Goal: Task Accomplishment & Management: Use online tool/utility

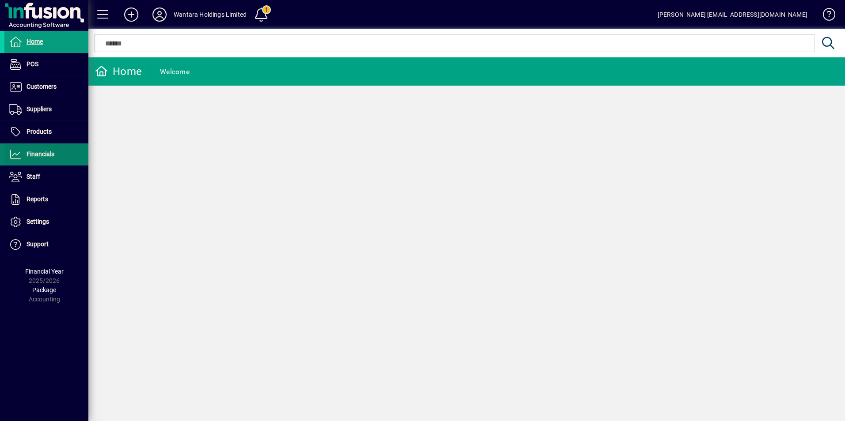
click at [35, 154] on span "Financials" at bounding box center [41, 154] width 28 height 7
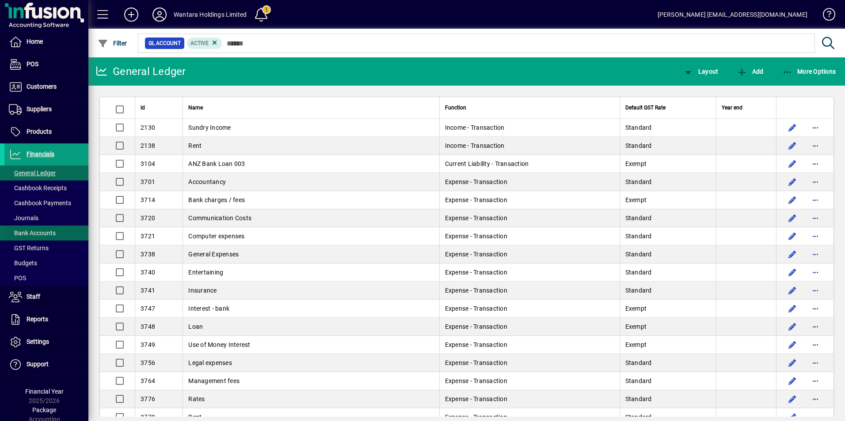
click at [39, 230] on span "Bank Accounts" at bounding box center [32, 233] width 47 height 7
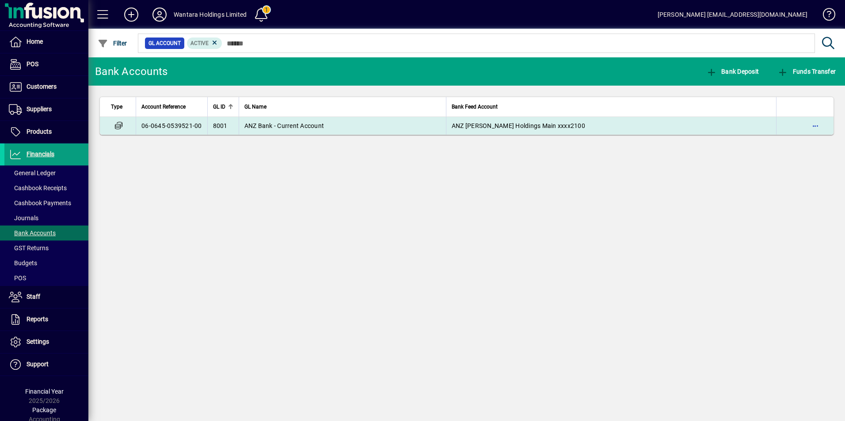
click at [272, 130] on td "ANZ Bank - Current Account" at bounding box center [342, 126] width 207 height 18
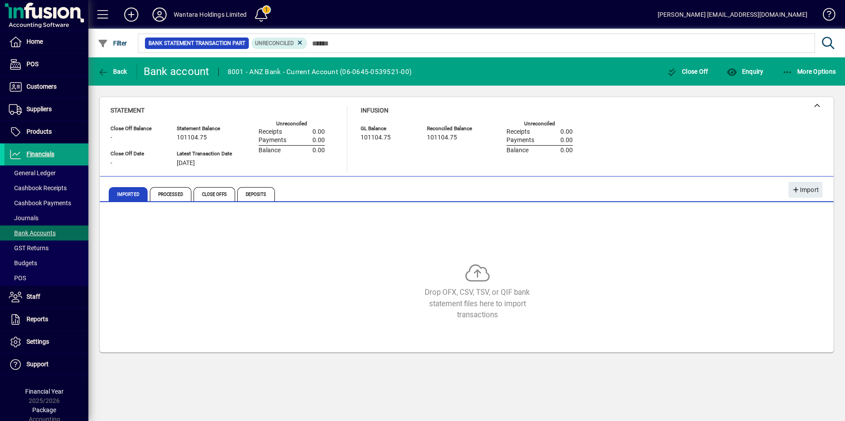
click at [259, 15] on span at bounding box center [261, 14] width 21 height 21
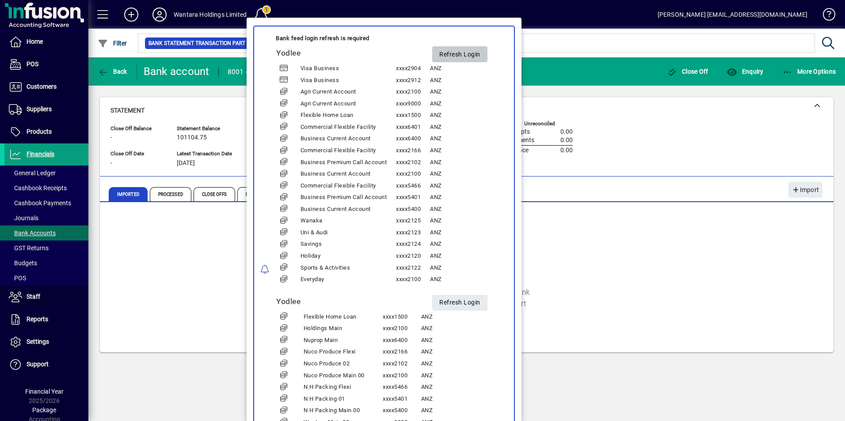
click at [465, 61] on span "Refresh Login" at bounding box center [459, 54] width 41 height 15
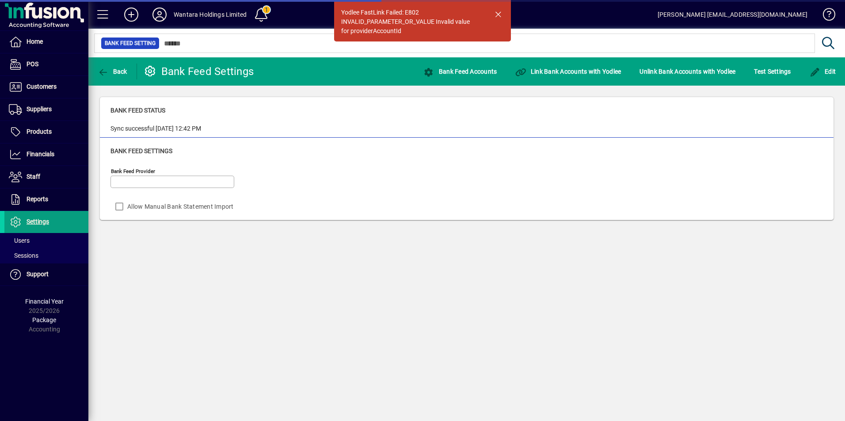
type input "******"
click at [161, 15] on icon at bounding box center [160, 15] width 18 height 14
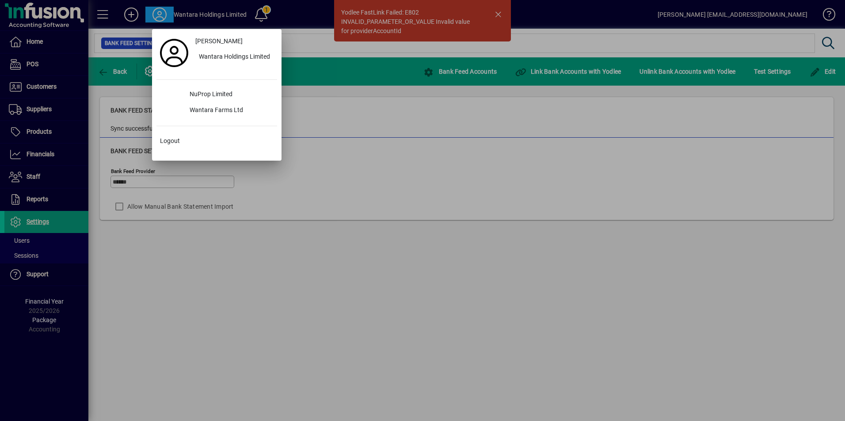
click at [155, 14] on div at bounding box center [422, 210] width 845 height 421
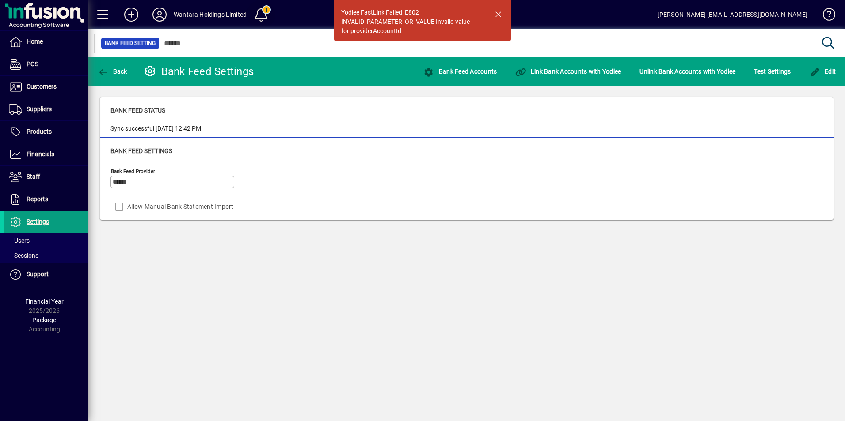
click at [259, 17] on span at bounding box center [261, 14] width 21 height 21
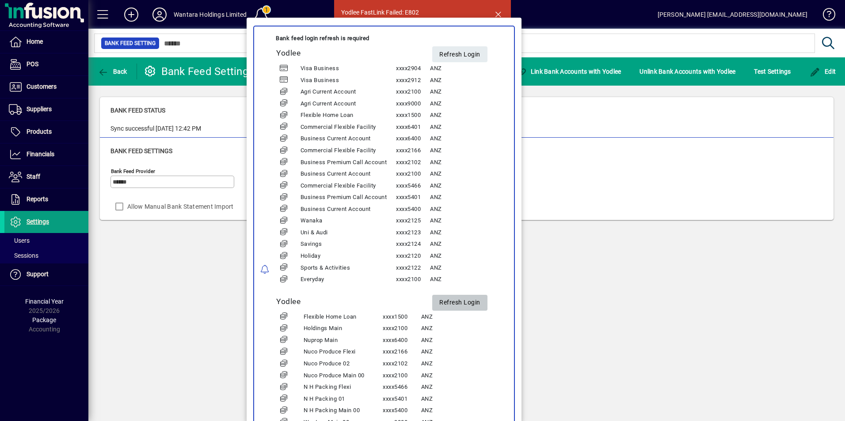
click at [457, 305] on span "Refresh Login" at bounding box center [459, 303] width 41 height 15
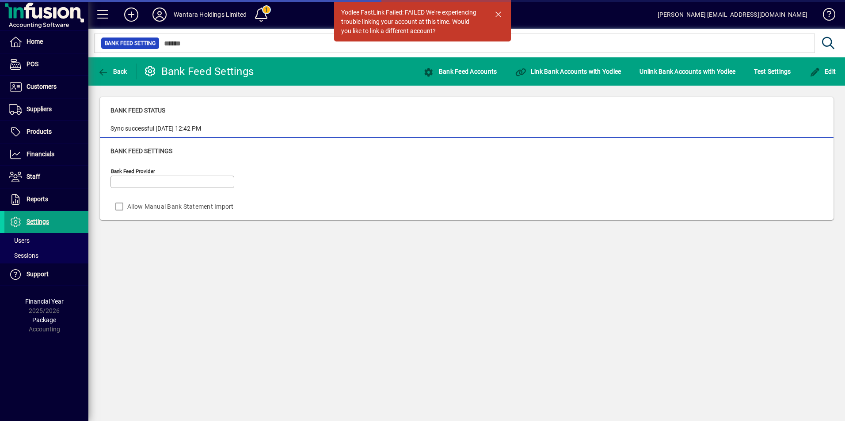
type input "******"
click at [267, 334] on div "Yodlee FastLink Failed: FAILED We're experiencing trouble linking your account …" at bounding box center [466, 239] width 756 height 364
